Goal: Find specific page/section: Find specific page/section

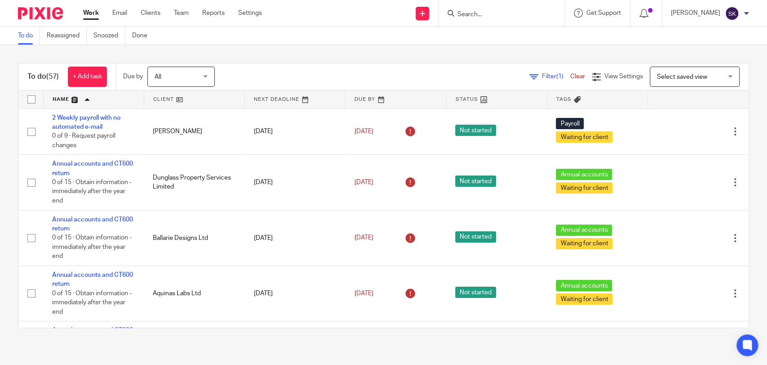
scroll to position [2035, 0]
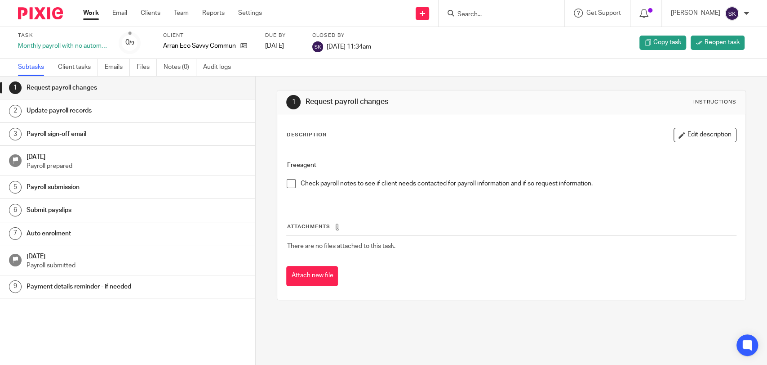
click at [487, 12] on input "Search" at bounding box center [497, 15] width 81 height 8
click at [475, 18] on input "Search" at bounding box center [497, 15] width 81 height 8
type input "ARRAN gas"
click at [501, 24] on div "Arran Gas and Fuel Alan McGrath < admin@ arrangas andfuel.com >" at bounding box center [528, 38] width 161 height 35
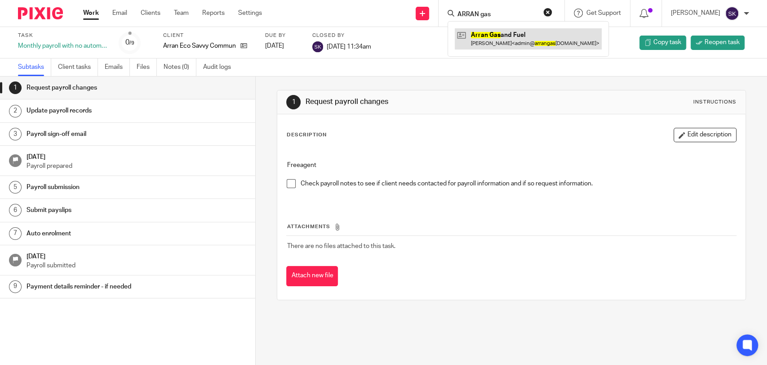
click at [504, 35] on link at bounding box center [528, 38] width 147 height 21
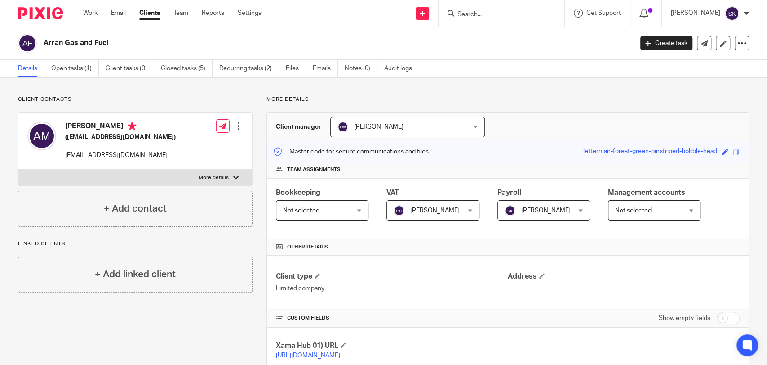
click at [86, 58] on div "Arran Gas and Fuel Create task Update from Companies House Export data Merge Ar…" at bounding box center [383, 43] width 767 height 33
click at [87, 65] on link "Open tasks (1)" at bounding box center [75, 69] width 48 height 18
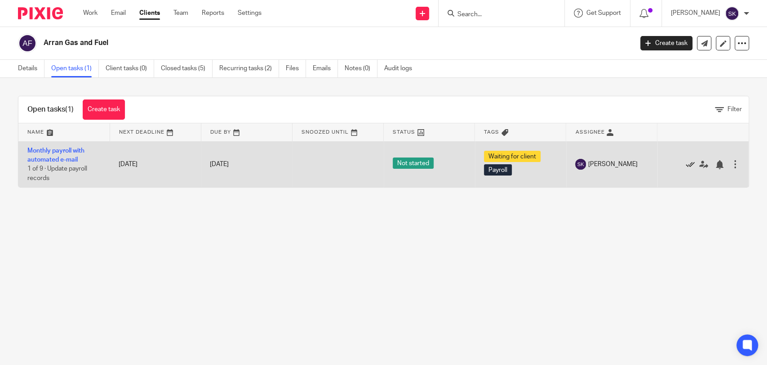
click at [686, 163] on icon at bounding box center [690, 164] width 9 height 9
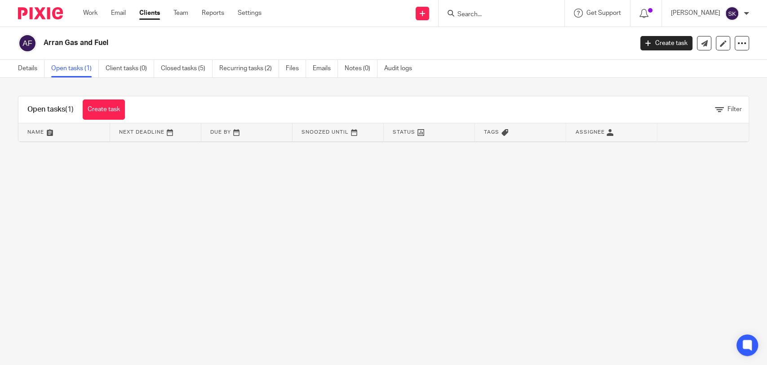
click at [482, 15] on input "Search" at bounding box center [497, 15] width 81 height 8
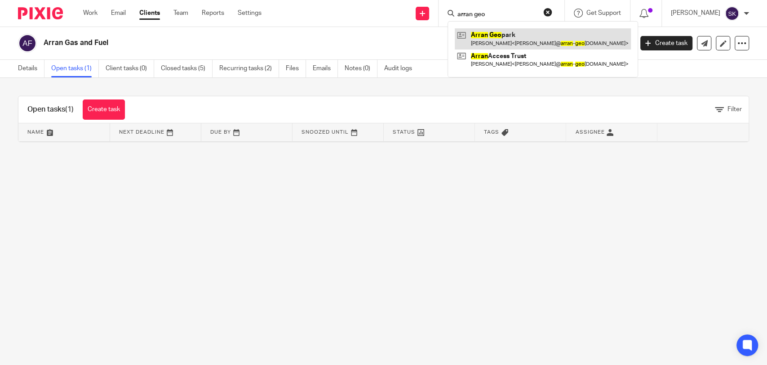
type input "arran geo"
click at [528, 32] on link at bounding box center [543, 38] width 176 height 21
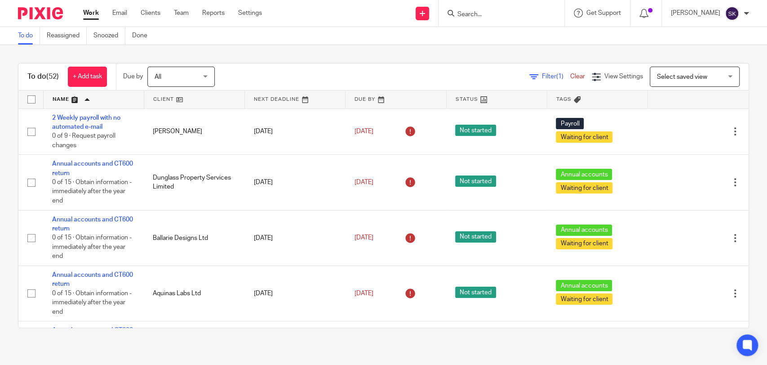
click at [542, 76] on span "Filter (1)" at bounding box center [556, 76] width 28 height 6
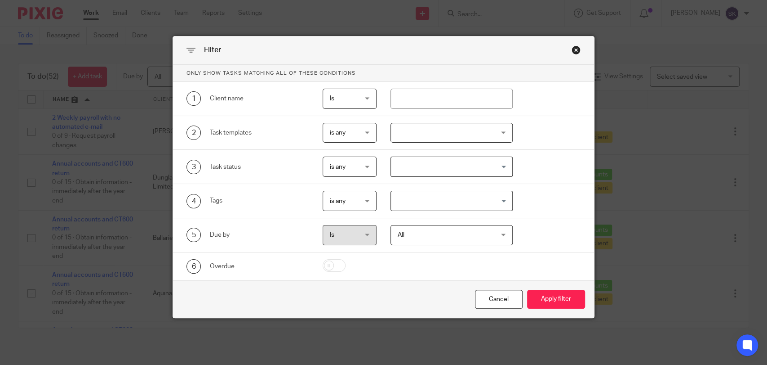
click at [478, 134] on div at bounding box center [452, 133] width 122 height 20
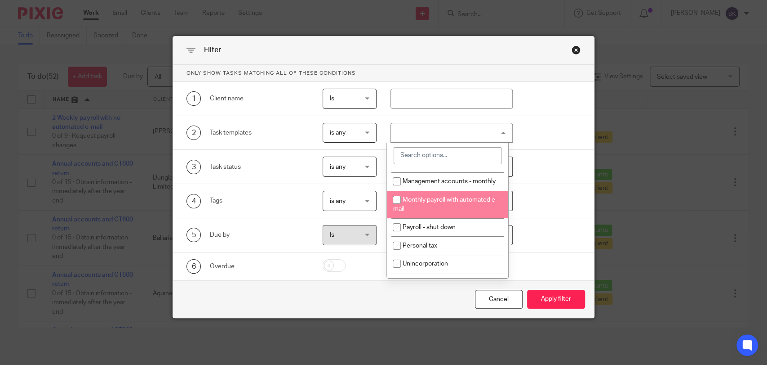
scroll to position [125, 0]
click at [460, 217] on li "Monthly payroll with automated e-mail" at bounding box center [447, 203] width 121 height 27
checkbox input "true"
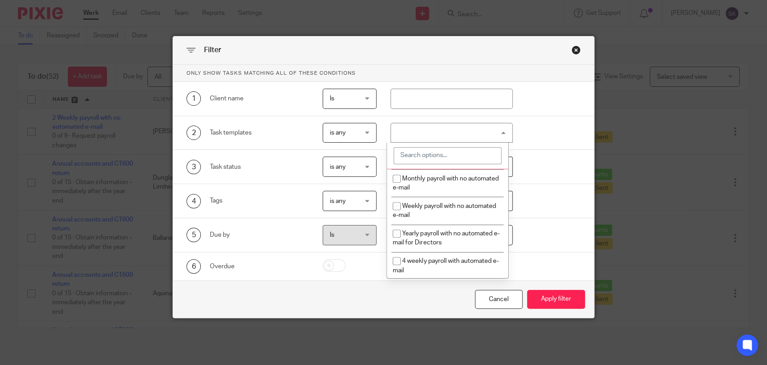
scroll to position [403, 0]
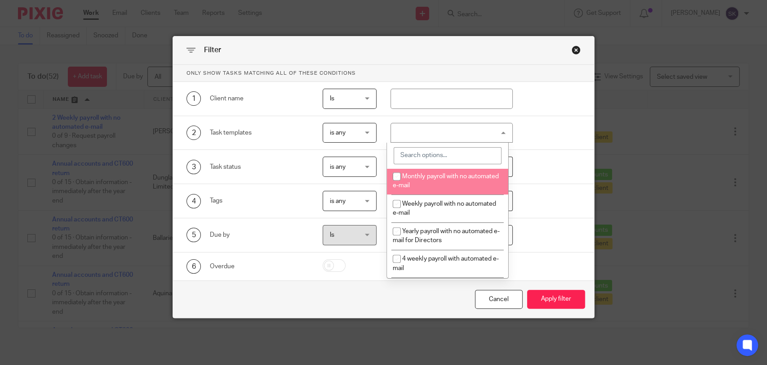
click at [459, 194] on li "Monthly payroll with no automated e-mail" at bounding box center [447, 180] width 121 height 27
checkbox input "true"
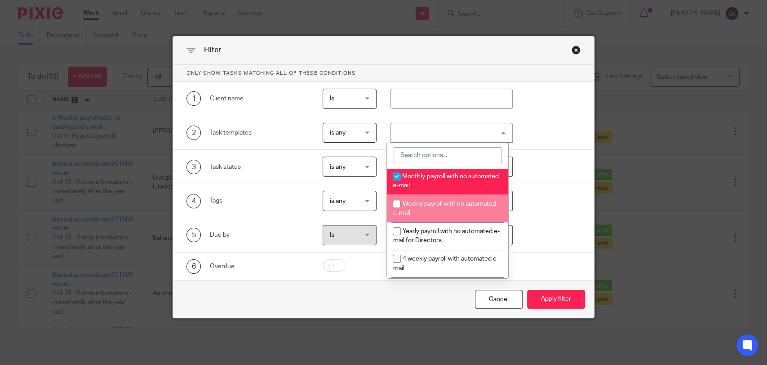
click at [457, 222] on li "Weekly payroll with no automated e-mail" at bounding box center [447, 207] width 121 height 27
checkbox input "true"
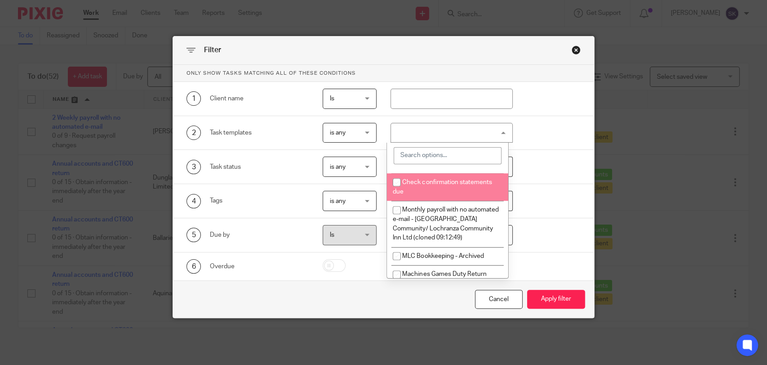
scroll to position [706, 0]
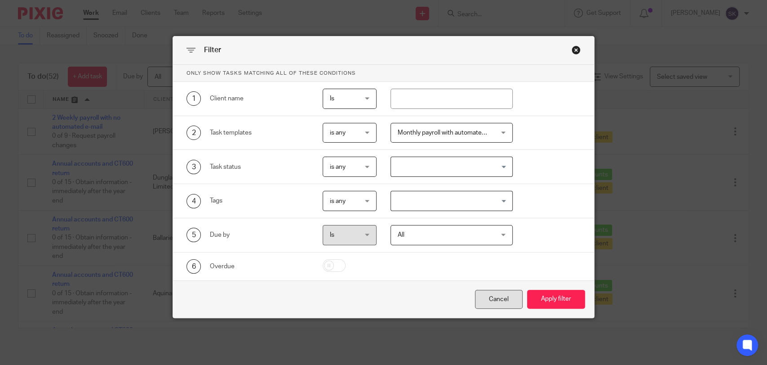
click at [506, 296] on div "Cancel" at bounding box center [499, 299] width 48 height 19
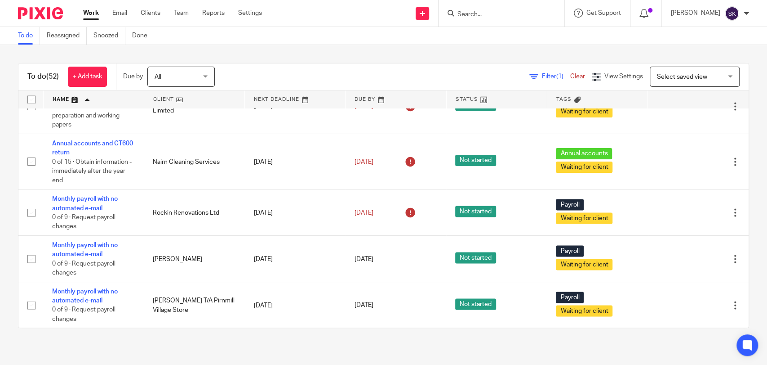
scroll to position [1121, 0]
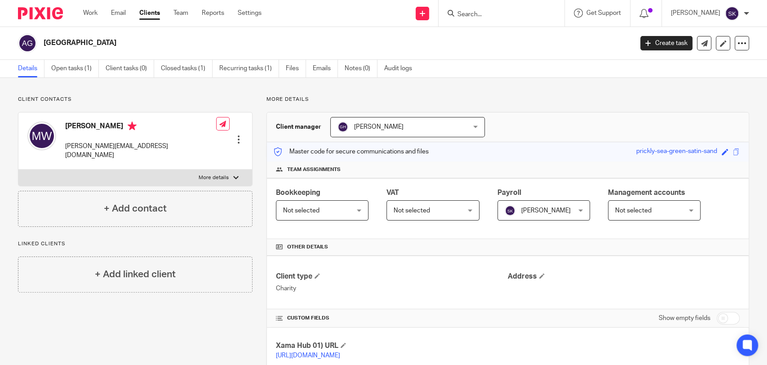
click at [508, 20] on div at bounding box center [502, 13] width 126 height 27
click at [500, 14] on input "Search" at bounding box center [497, 15] width 81 height 8
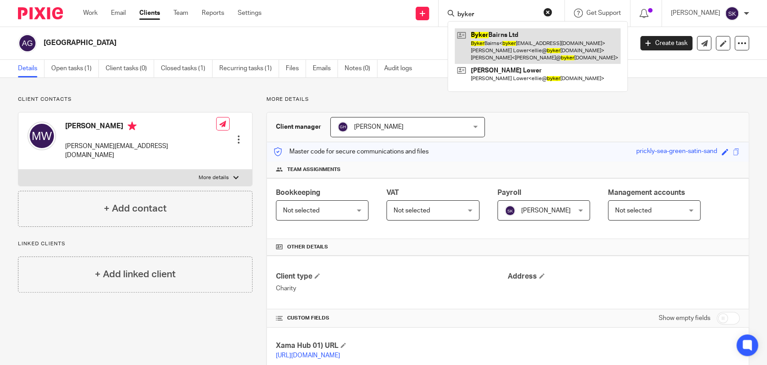
type input "byker"
click at [510, 42] on link at bounding box center [538, 46] width 166 height 36
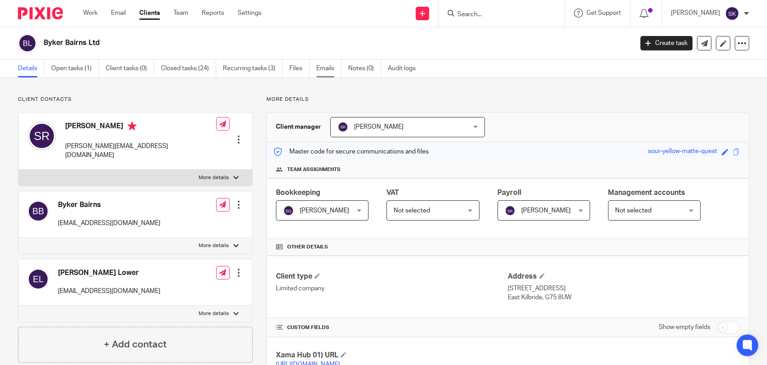
click at [326, 67] on link "Emails" at bounding box center [329, 69] width 25 height 18
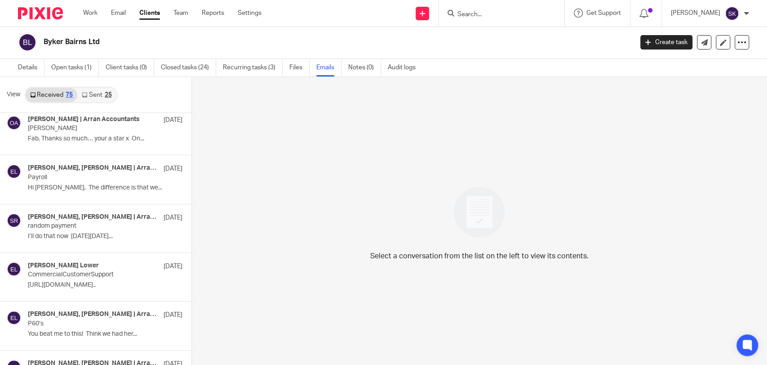
scroll to position [1745, 0]
click at [112, 174] on p "Payroll" at bounding box center [79, 178] width 102 height 8
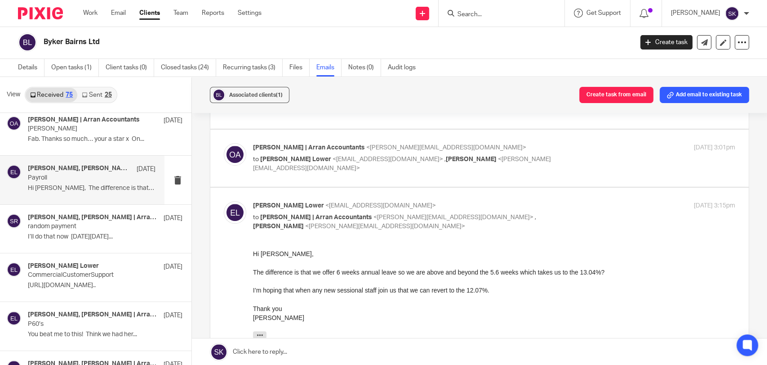
scroll to position [316, 0]
click at [354, 168] on div "Olivia | Arran Accountants <olivia@arranaccountants.co.uk> to Eloise Lower <ell…" at bounding box center [480, 158] width 512 height 30
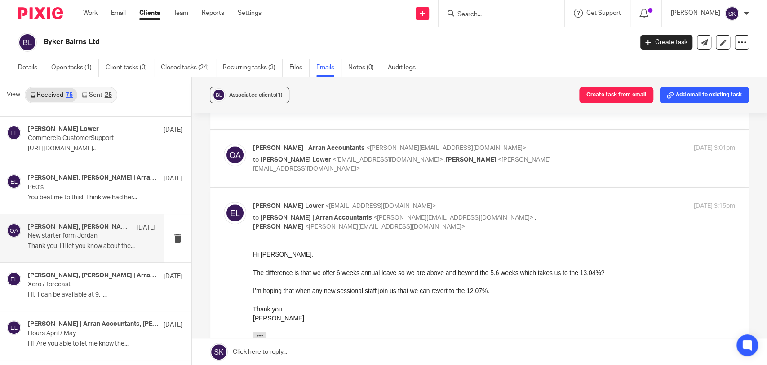
scroll to position [1883, 0]
click at [114, 279] on p "Xero / forecast" at bounding box center [90, 283] width 124 height 8
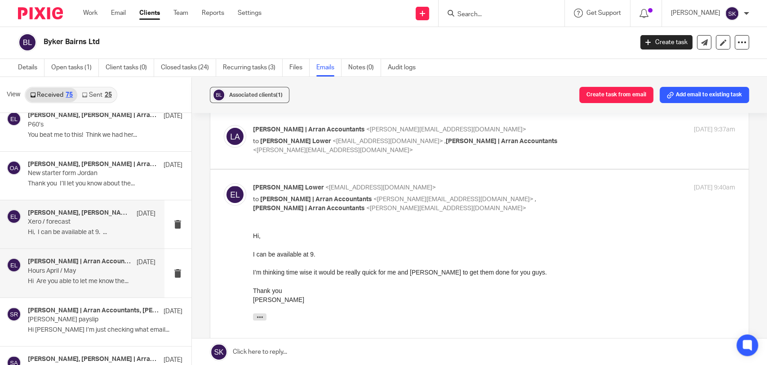
scroll to position [1950, 0]
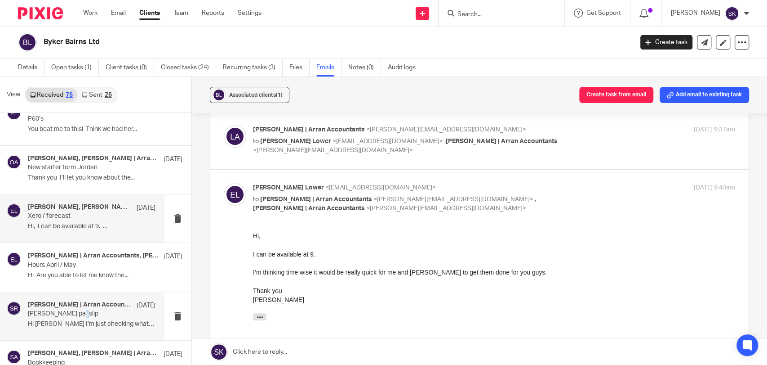
drag, startPoint x: 100, startPoint y: 308, endPoint x: 80, endPoint y: 312, distance: 20.0
click at [80, 312] on p "J Thomson payslip" at bounding box center [79, 314] width 102 height 8
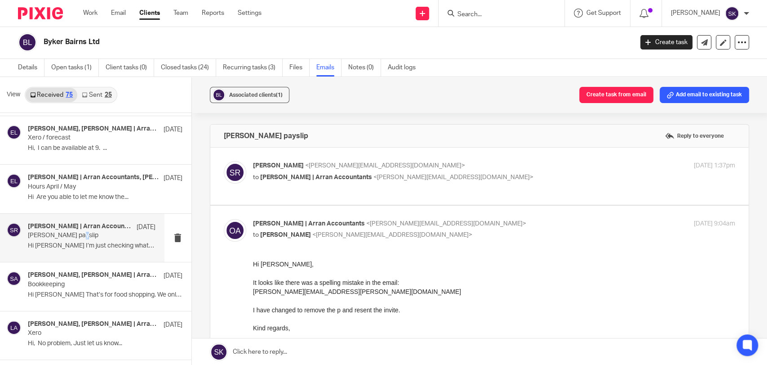
scroll to position [2027, 0]
click at [86, 287] on div "Samantha Richardson, Sarah | Arran Accountants 12 May Bookkeeping Hi Sarah That…" at bounding box center [92, 287] width 128 height 30
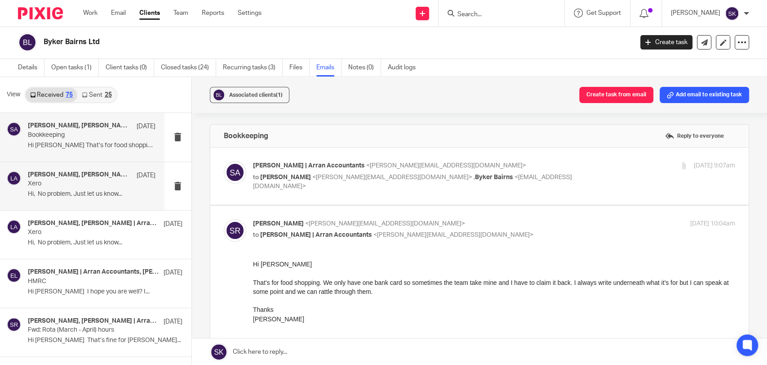
scroll to position [2185, 0]
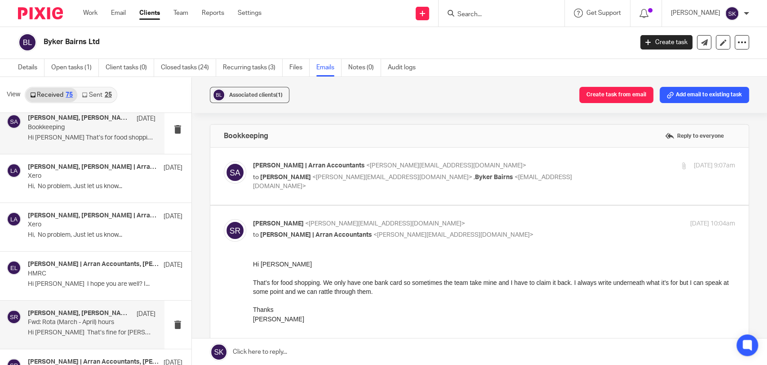
click at [86, 321] on p "Fwd: Rota (March - April) hours" at bounding box center [79, 322] width 102 height 8
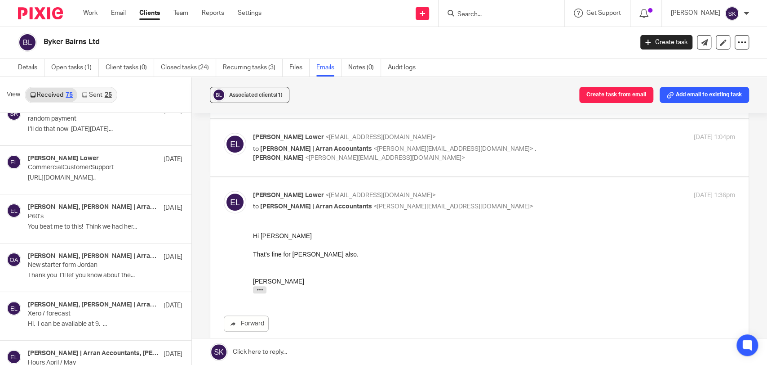
scroll to position [1852, 0]
click at [119, 248] on div "Eloise Lower, Olivia | Arran Accountants, Samantha Richardson 27 May New starte…" at bounding box center [82, 268] width 165 height 48
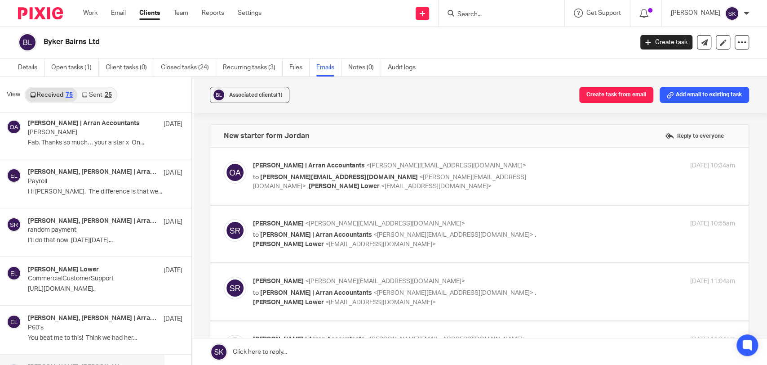
scroll to position [1740, 0]
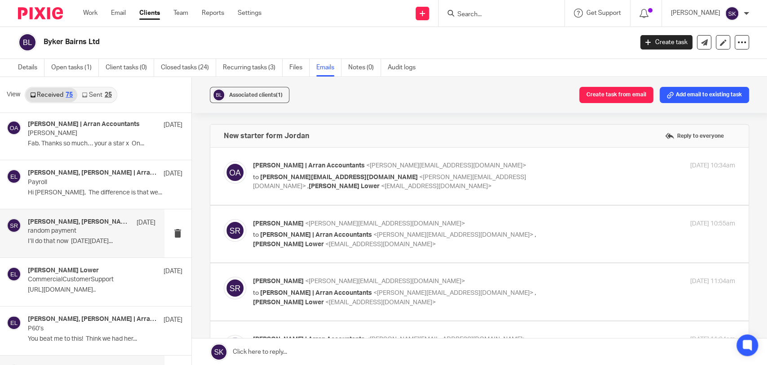
click at [118, 245] on div "Samantha Richardson, Olivia | Arran Accountants 4 Jun random payment I’ll do th…" at bounding box center [92, 233] width 128 height 30
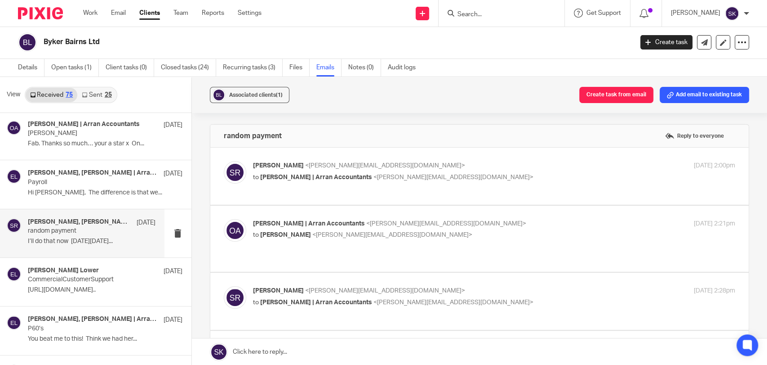
scroll to position [0, 0]
click at [114, 202] on div "Eloise Lower, Olivia | Arran Accountants, Samantha Richardson 4 Jun Payroll Hi …" at bounding box center [82, 184] width 165 height 48
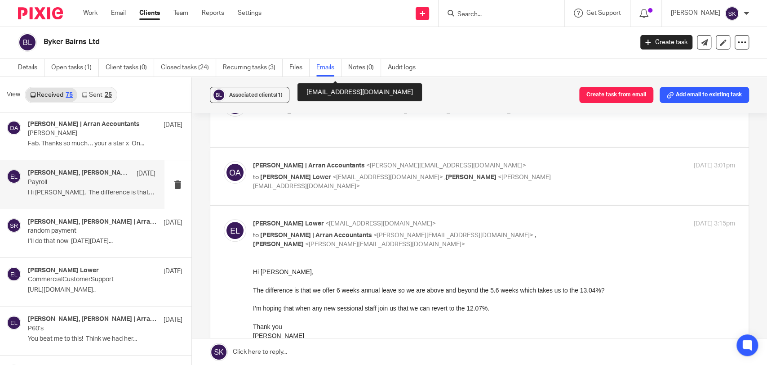
scroll to position [298, 0]
click at [324, 190] on div "Olivia | Arran Accountants <olivia@arranaccountants.co.uk> to Eloise Lower <ell…" at bounding box center [480, 176] width 512 height 30
click at [367, 168] on span "<olivia@arranaccountants.co.uk>" at bounding box center [446, 166] width 160 height 6
checkbox input "true"
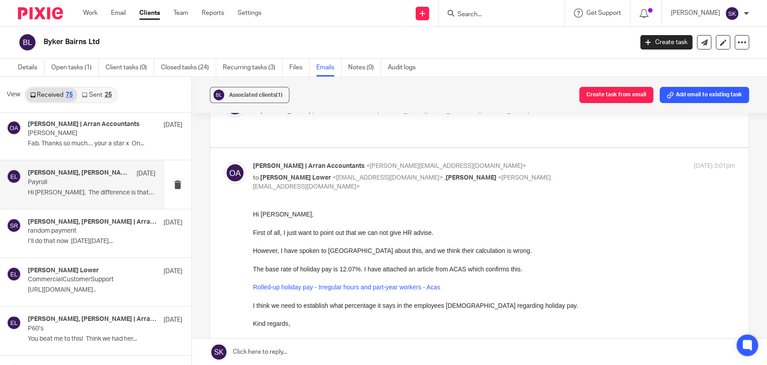
scroll to position [0, 0]
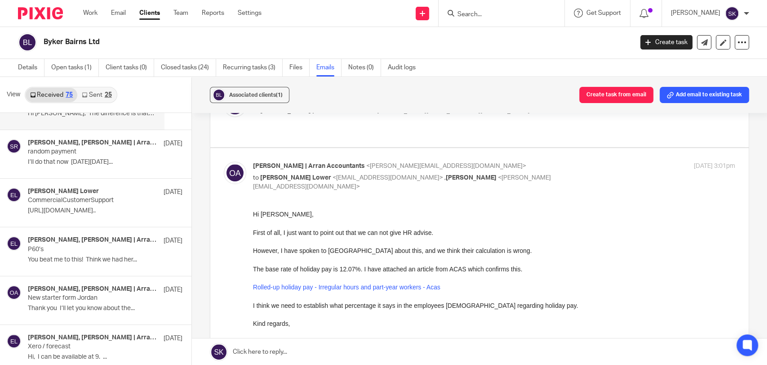
click at [103, 94] on link "Sent 25" at bounding box center [96, 95] width 39 height 14
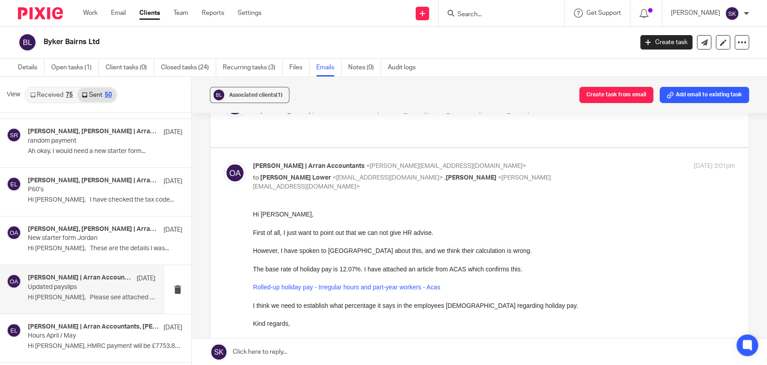
click at [90, 283] on p "Updated payslips" at bounding box center [79, 287] width 102 height 8
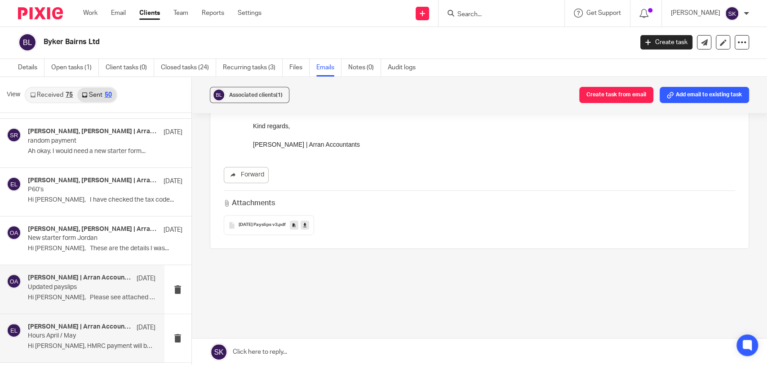
click at [101, 329] on div "Olivia | Arran Accountants, Eloise Lower, Samantha Richardson 23 May" at bounding box center [92, 327] width 128 height 9
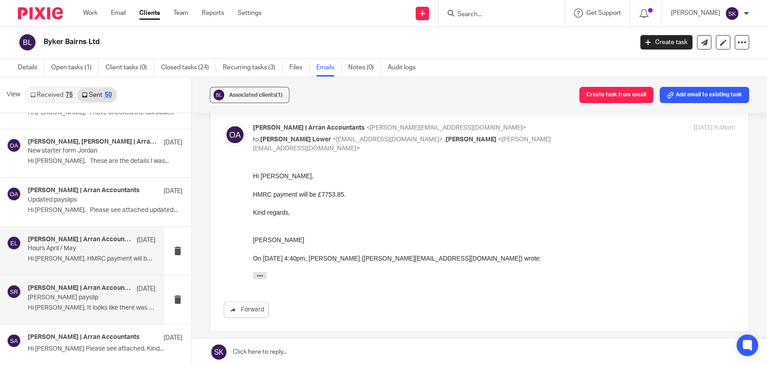
click at [65, 299] on div "Olivia | Arran Accountants, Samantha Richardson 22 May J Thomson payslip Hi Sam…" at bounding box center [92, 299] width 128 height 30
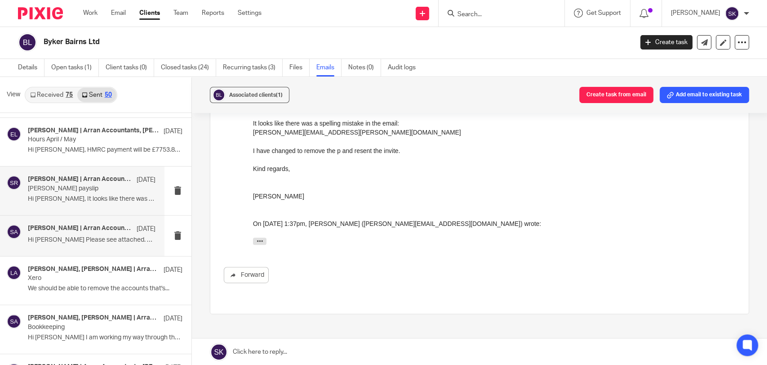
click at [108, 241] on p "Hi Samantha Please see attached. Kind..." at bounding box center [92, 240] width 128 height 8
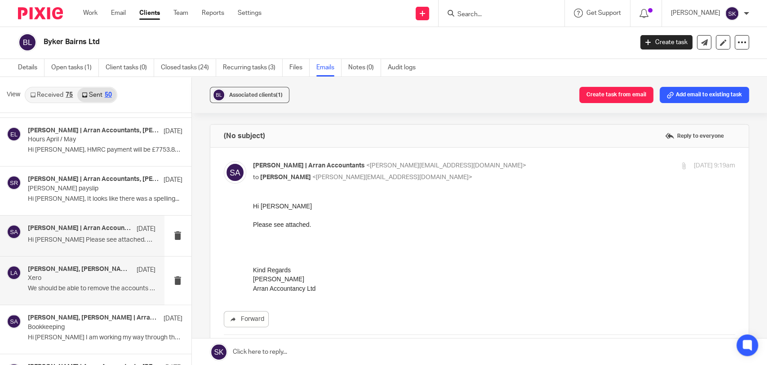
click at [107, 275] on p "Xero" at bounding box center [79, 278] width 102 height 8
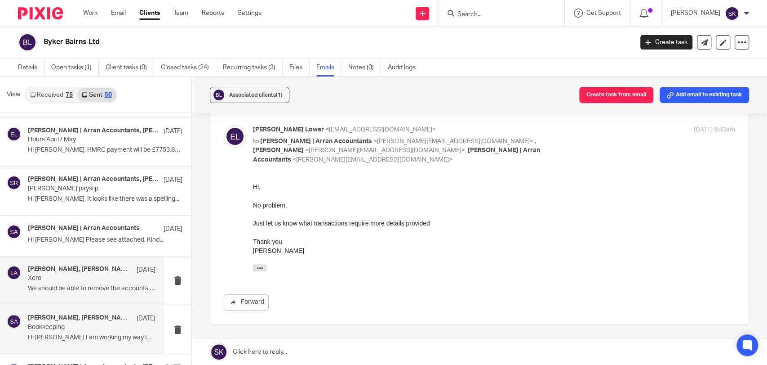
click at [76, 319] on h4 "Samantha Richardson, Sarah | Arran Accountants" at bounding box center [80, 318] width 104 height 8
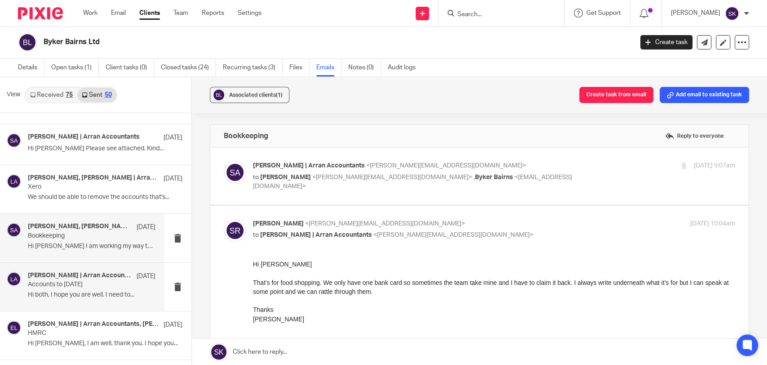
click at [87, 286] on div "Lorna | Arran Accountants, Eloise Lower, Samantha Richardson 7 May Accounts to …" at bounding box center [92, 287] width 128 height 30
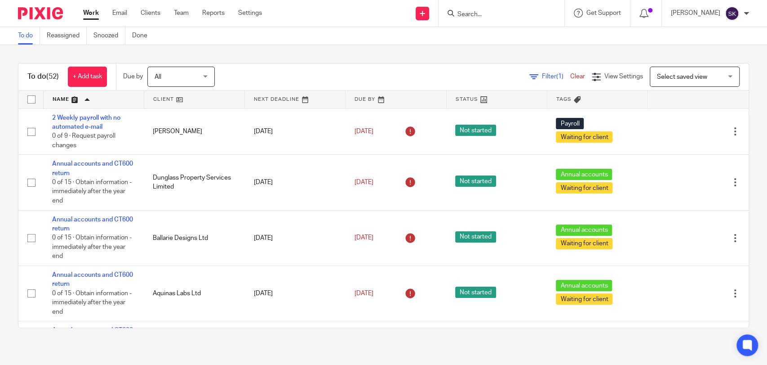
scroll to position [1121, 0]
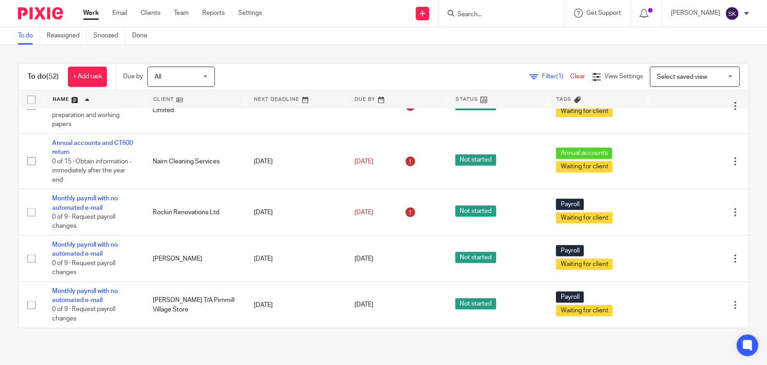
click at [491, 21] on div at bounding box center [502, 13] width 126 height 27
click at [491, 18] on input "Search" at bounding box center [497, 15] width 81 height 8
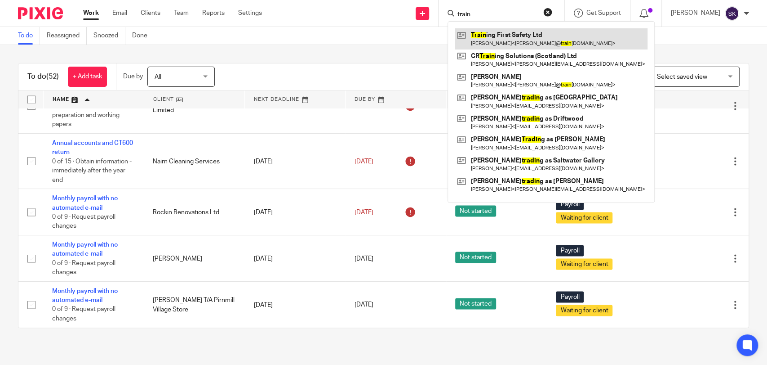
type input "train"
click at [500, 39] on link at bounding box center [551, 38] width 193 height 21
